Goal: Check status: Check status

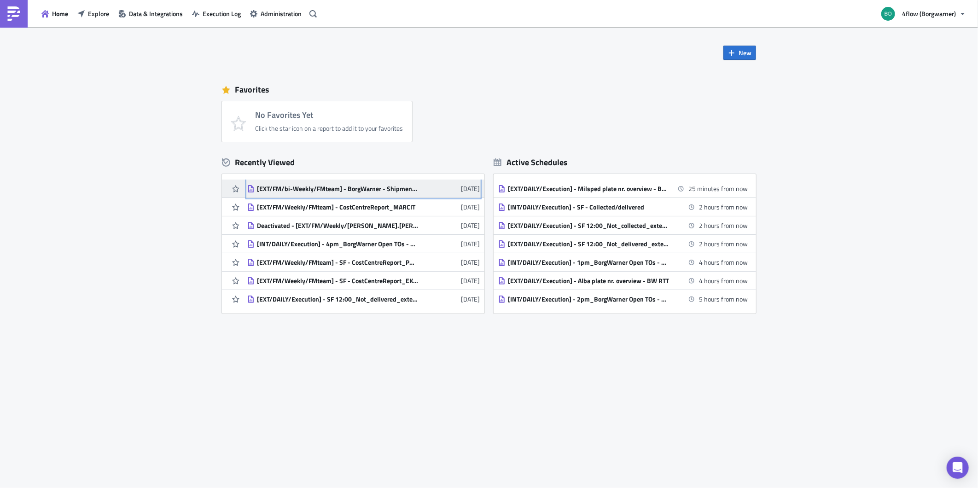
click at [397, 191] on div "[EXT/FM/bi-Weekly/FMteam] - BorgWarner - Shipments with no billing run" at bounding box center [337, 189] width 161 height 8
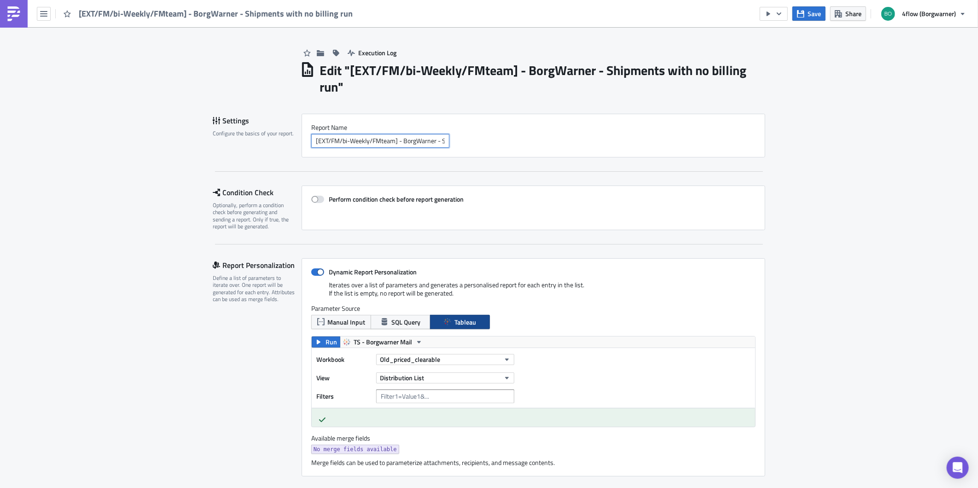
click at [417, 141] on input "[EXT/FM/bi-Weekly/FMteam] - BorgWarner - Shipments with no billing run" at bounding box center [380, 141] width 138 height 14
click at [45, 12] on icon "button" at bounding box center [43, 13] width 7 height 7
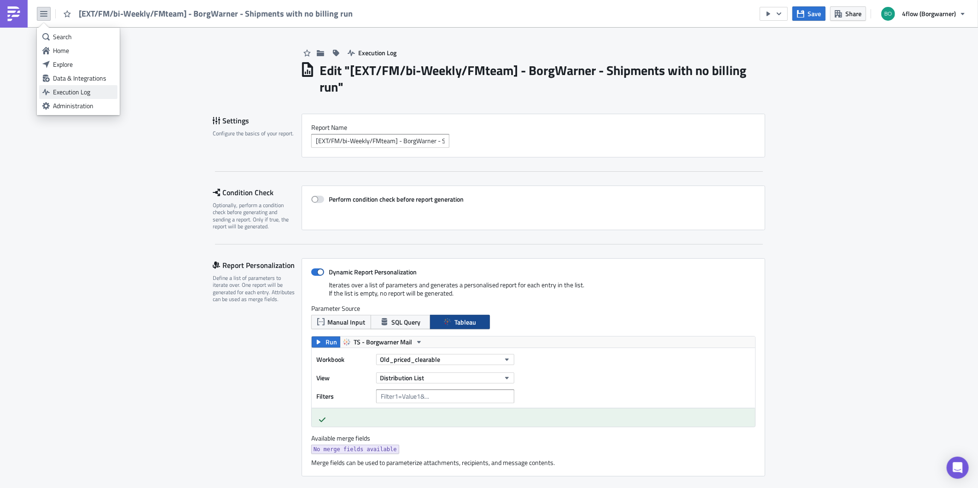
click at [72, 90] on div "Execution Log" at bounding box center [83, 91] width 61 height 9
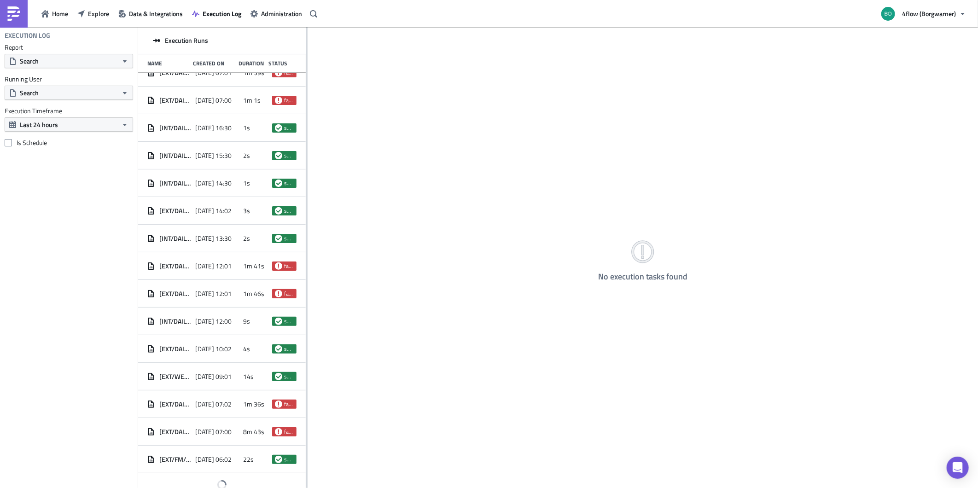
scroll to position [20, 0]
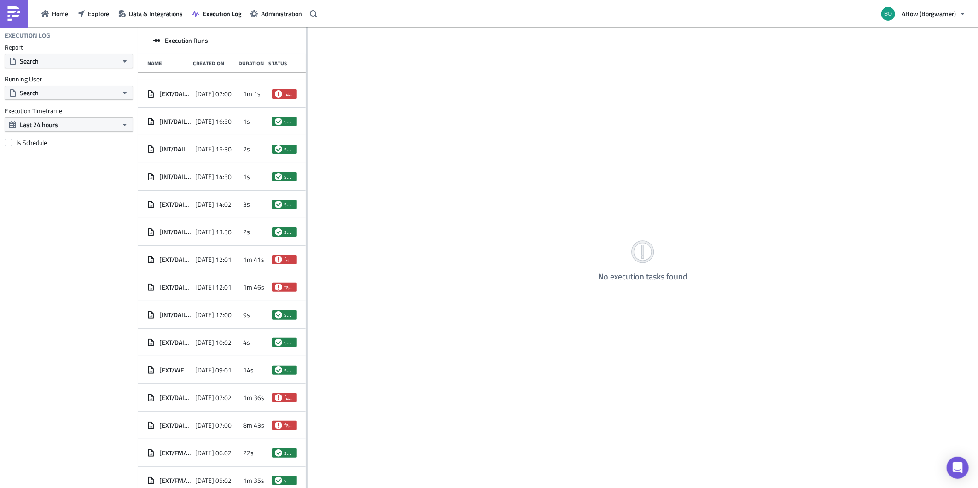
click at [308, 184] on div "No execution tasks found" at bounding box center [643, 258] width 670 height 462
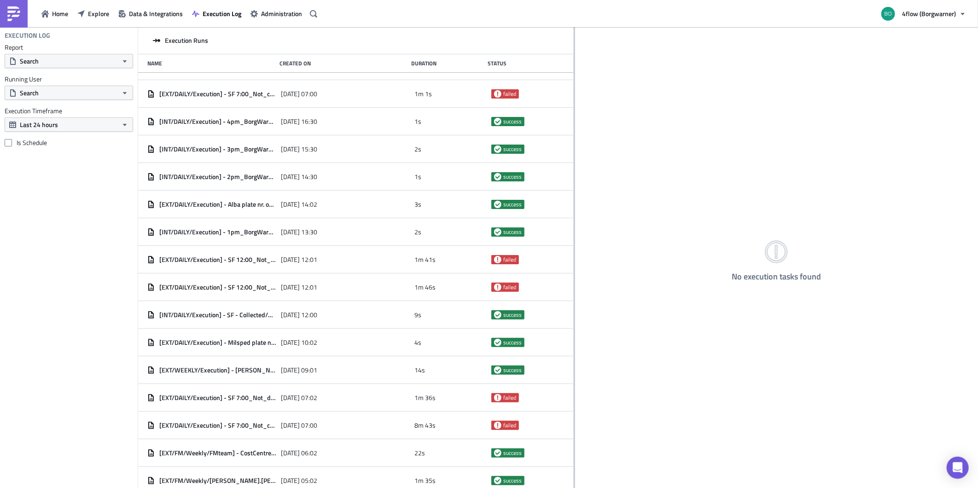
drag, startPoint x: 306, startPoint y: 183, endPoint x: 574, endPoint y: 188, distance: 267.5
click at [574, 188] on div at bounding box center [574, 258] width 1 height 462
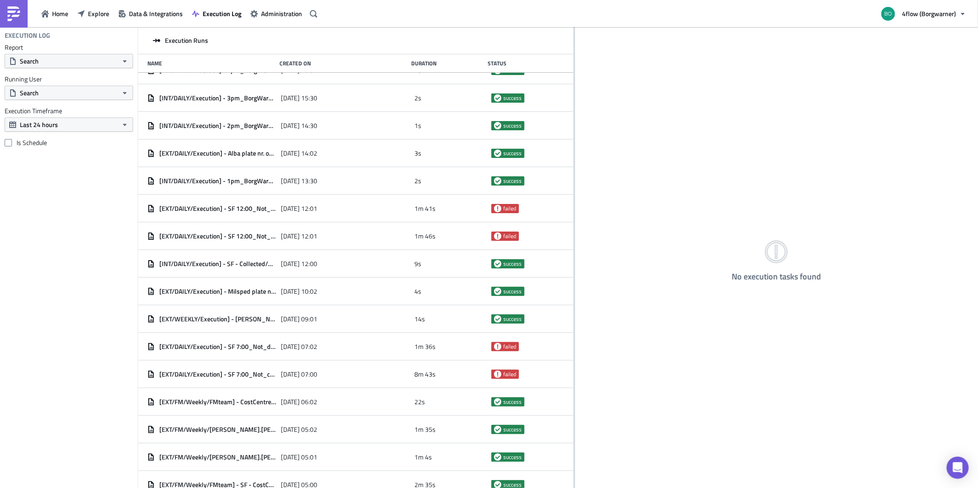
scroll to position [0, 0]
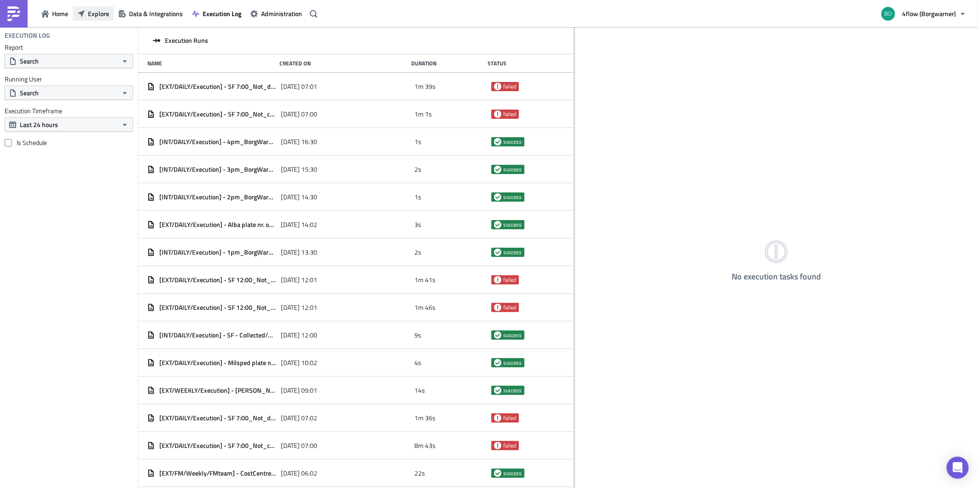
click at [93, 17] on span "Explore" at bounding box center [98, 14] width 21 height 10
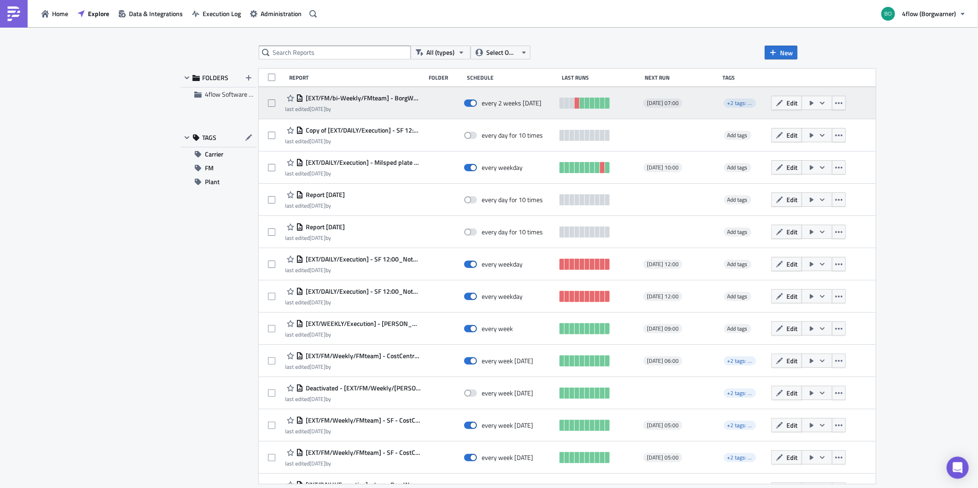
click at [373, 100] on span "[EXT/FM/bi-Weekly/FMteam] - BorgWarner - Shipments with no billing run" at bounding box center [361, 98] width 117 height 8
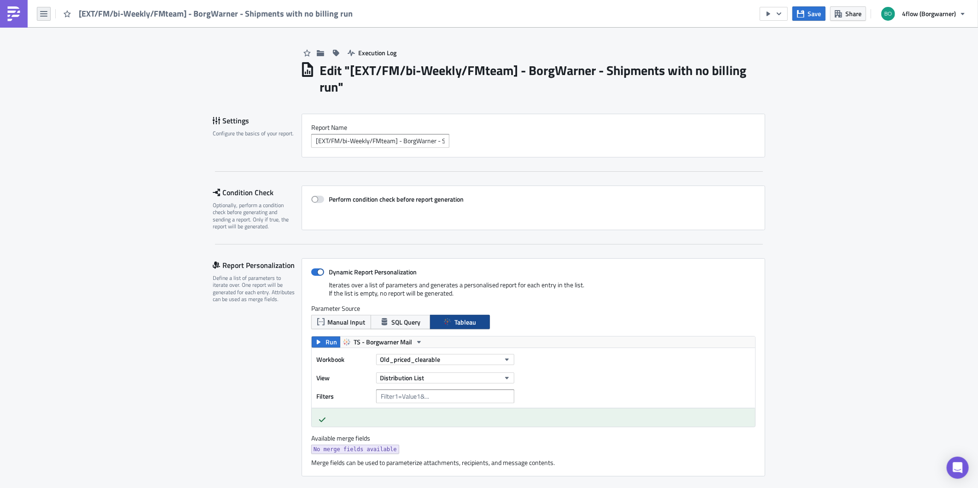
click at [48, 12] on button "button" at bounding box center [44, 14] width 14 height 14
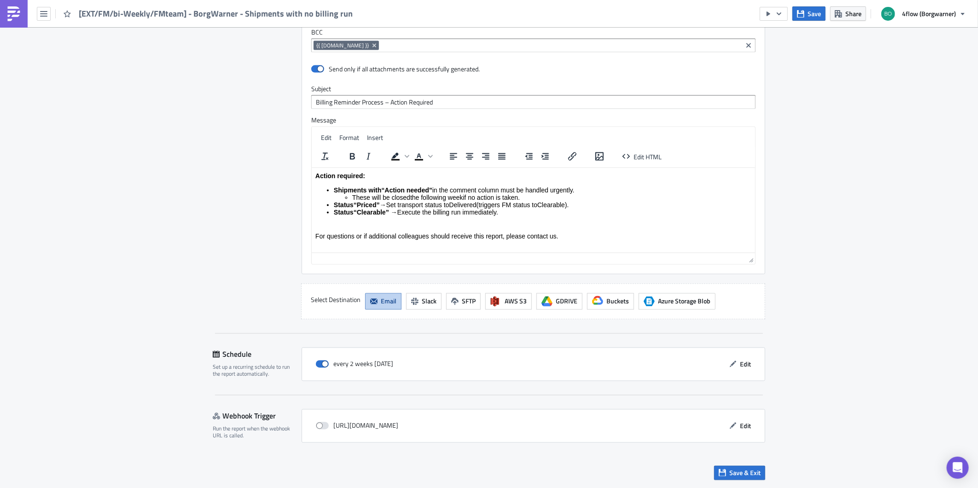
scroll to position [865, 0]
click at [742, 361] on span "Edit" at bounding box center [745, 365] width 11 height 10
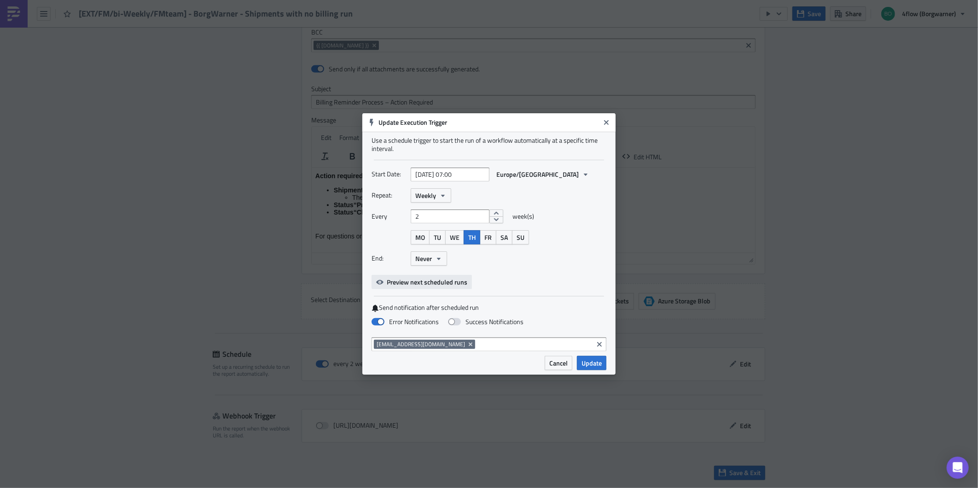
click at [437, 281] on span "Preview next scheduled runs" at bounding box center [427, 282] width 81 height 10
click at [609, 119] on icon "Close" at bounding box center [606, 122] width 7 height 7
